Goal: Task Accomplishment & Management: Manage account settings

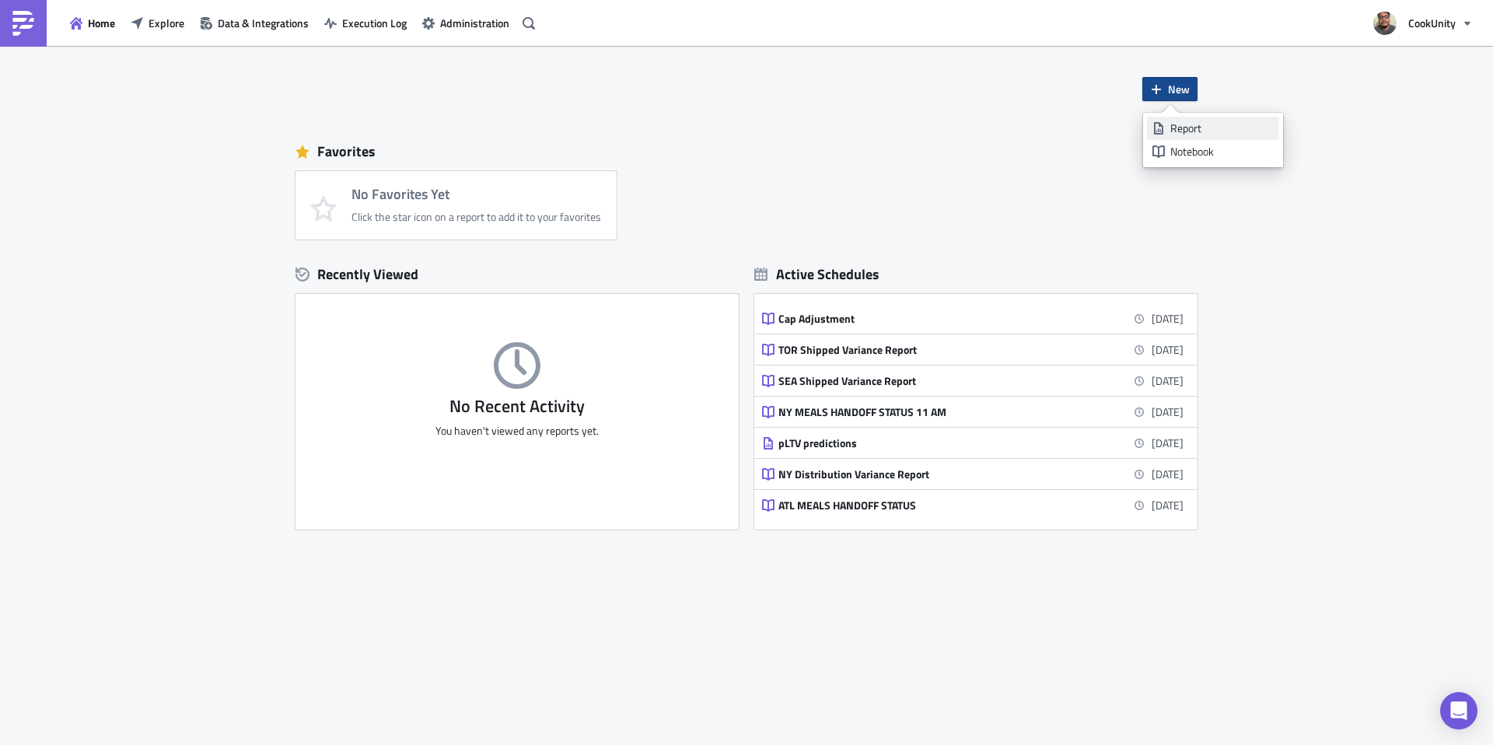
click at [1183, 122] on div "Report" at bounding box center [1221, 129] width 103 height 16
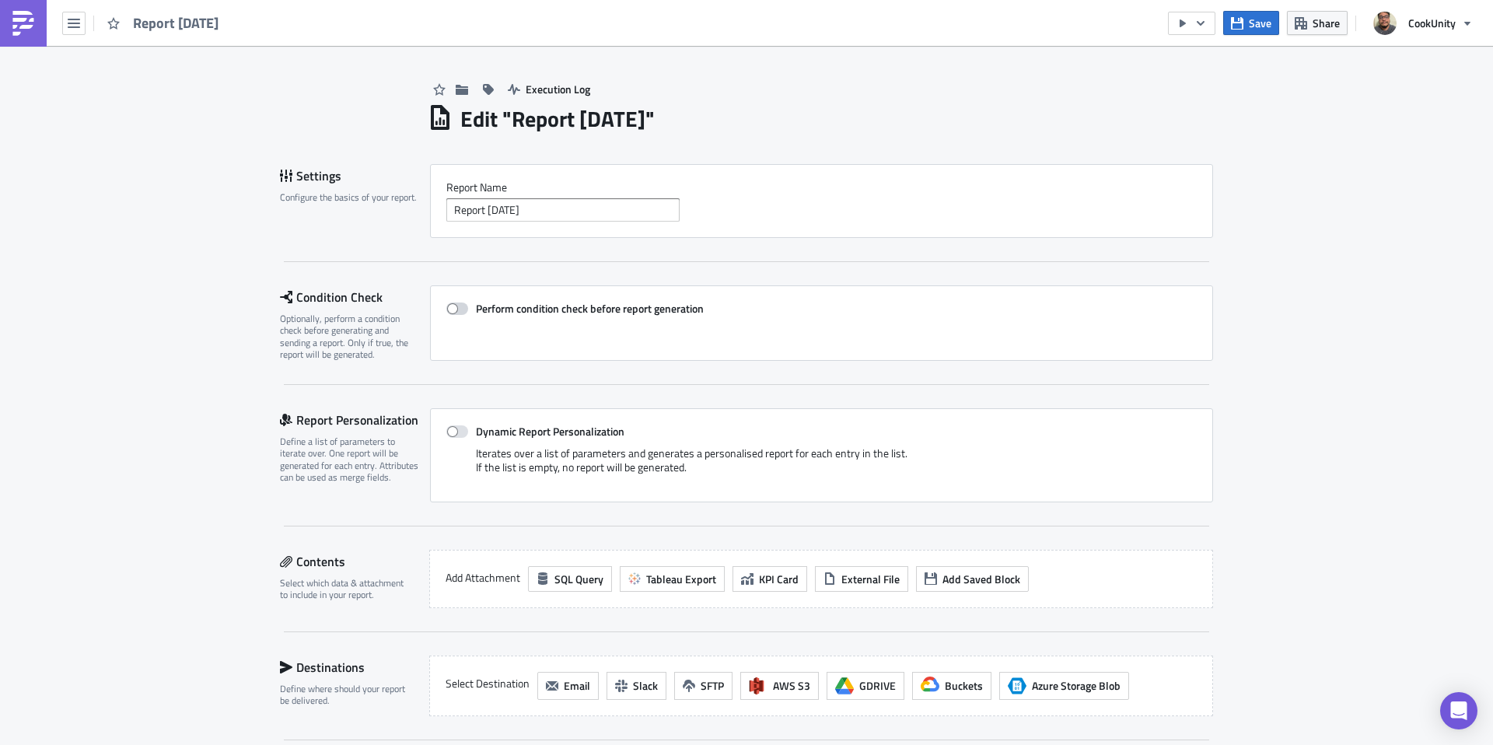
click at [670, 304] on strong "Perform condition check before report generation" at bounding box center [590, 308] width 228 height 16
click at [460, 304] on input "Perform condition check before report generation" at bounding box center [455, 309] width 10 height 10
checkbox input "true"
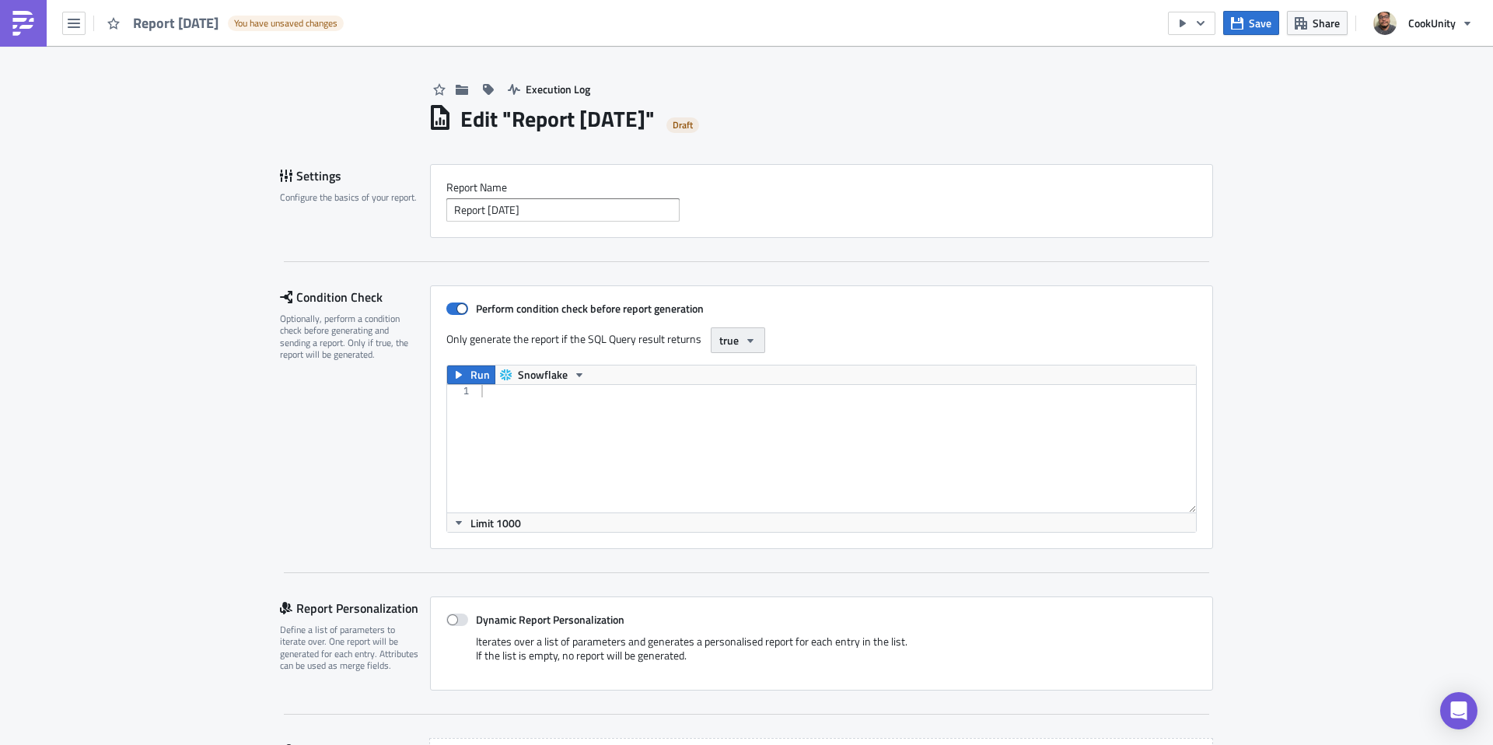
click at [747, 341] on icon "button" at bounding box center [750, 340] width 12 height 12
click at [749, 341] on icon "button" at bounding box center [750, 340] width 12 height 12
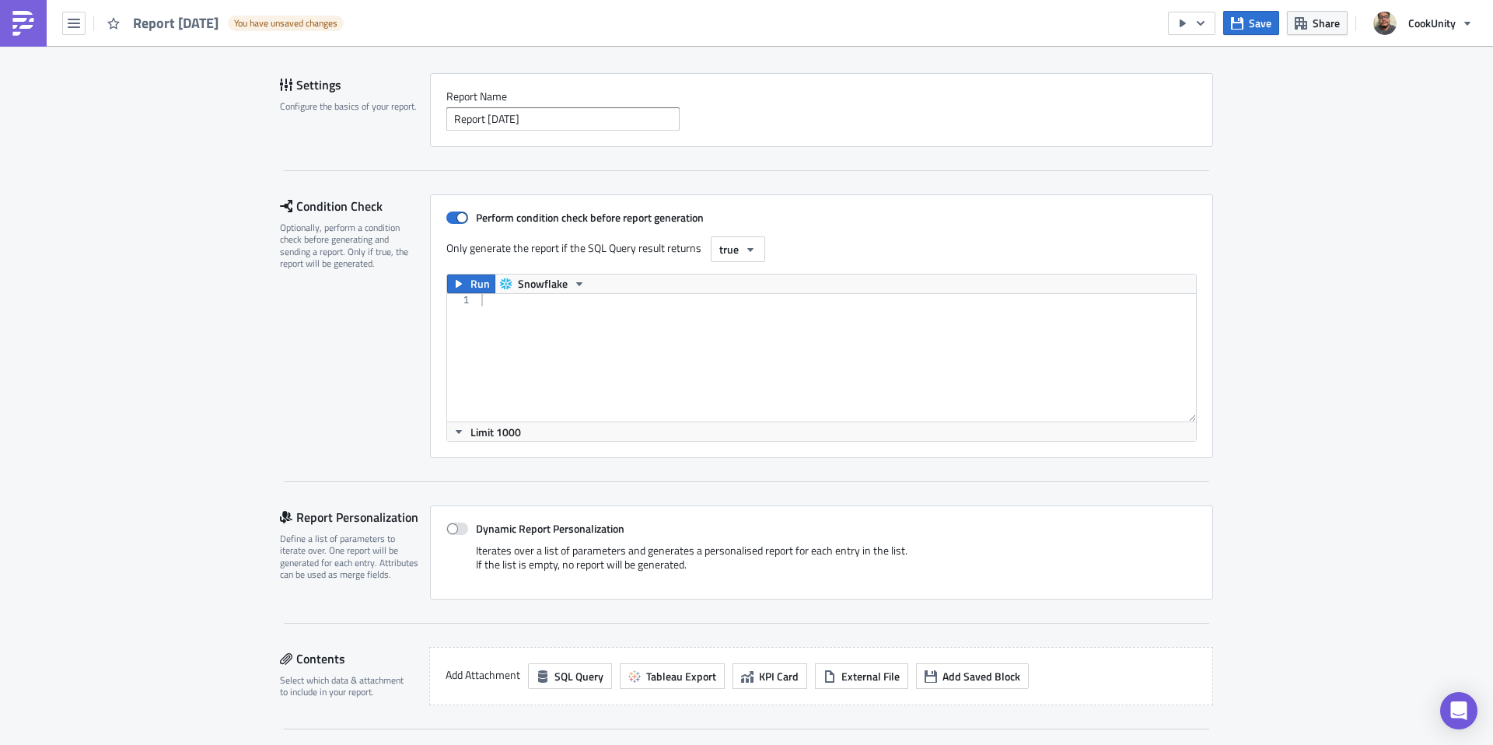
scroll to position [277, 0]
